Goal: Task Accomplishment & Management: Manage account settings

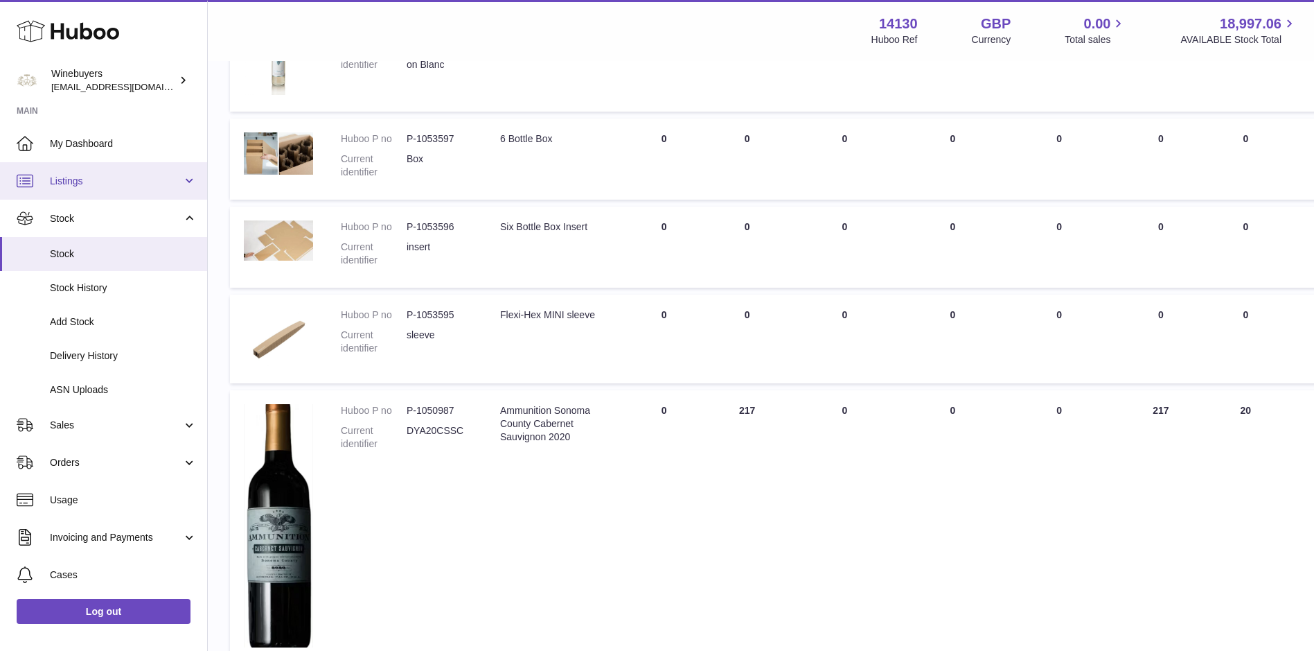
click at [103, 182] on span "Listings" at bounding box center [116, 181] width 132 height 13
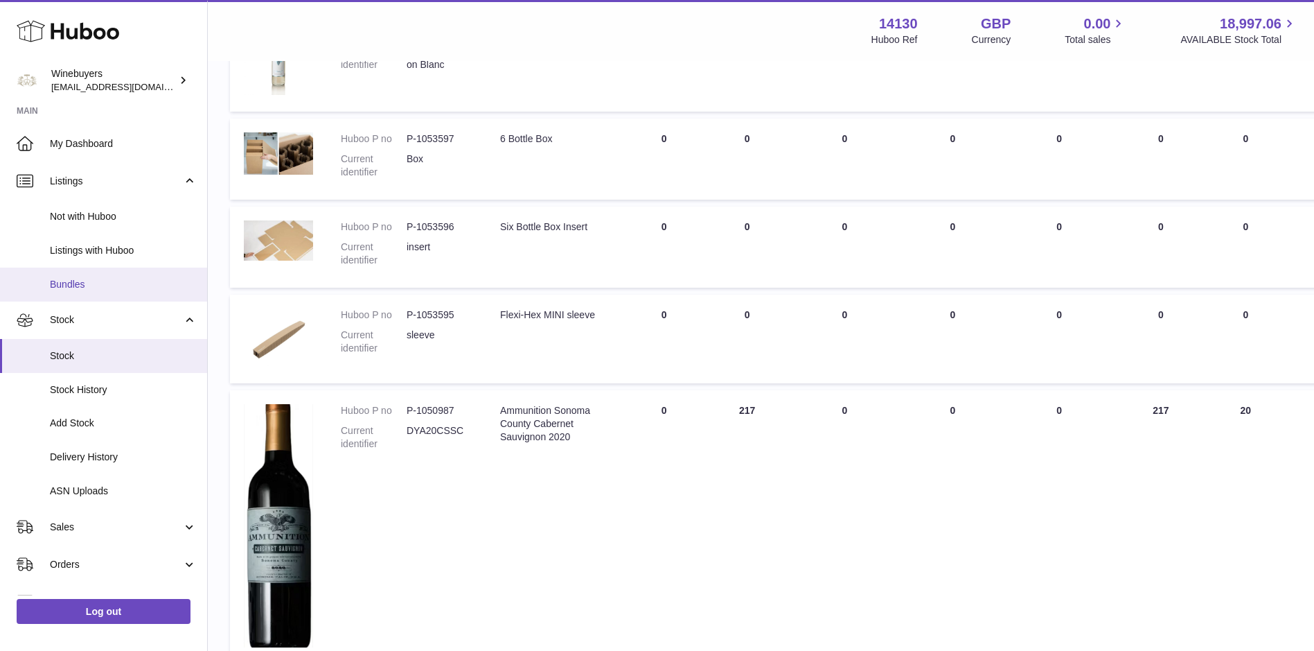
click at [112, 274] on link "Bundles" at bounding box center [103, 284] width 207 height 34
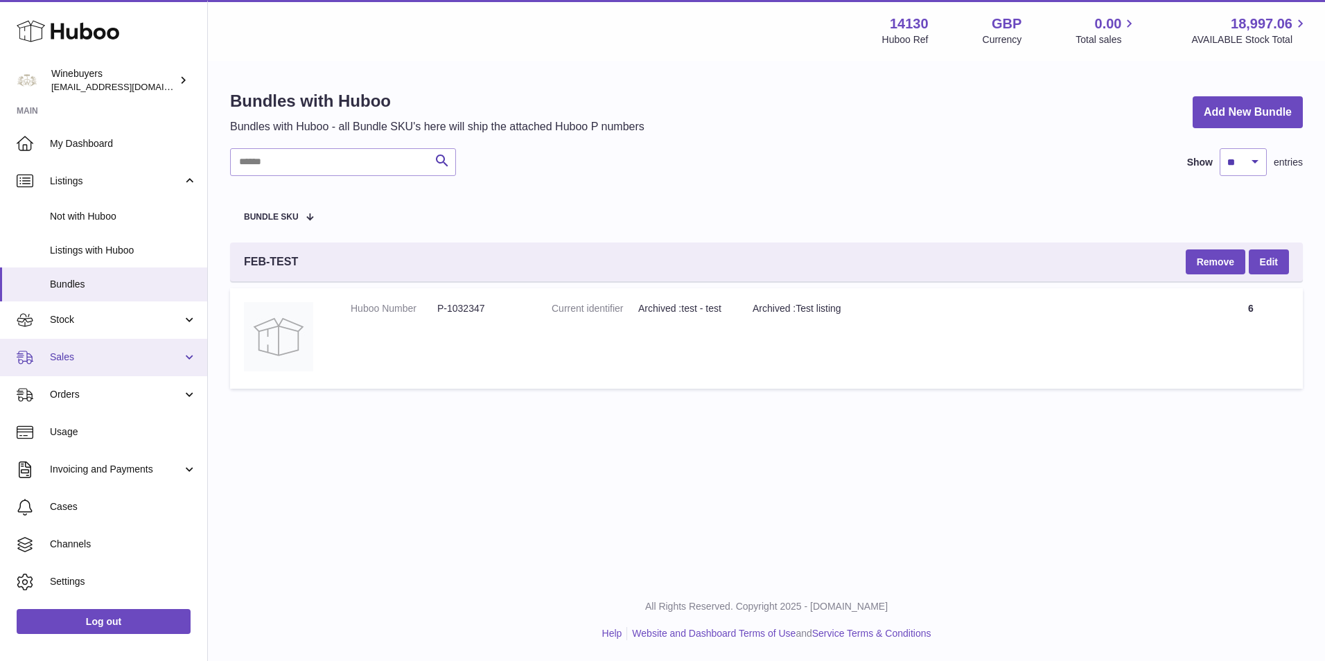
click at [93, 354] on span "Sales" at bounding box center [116, 357] width 132 height 13
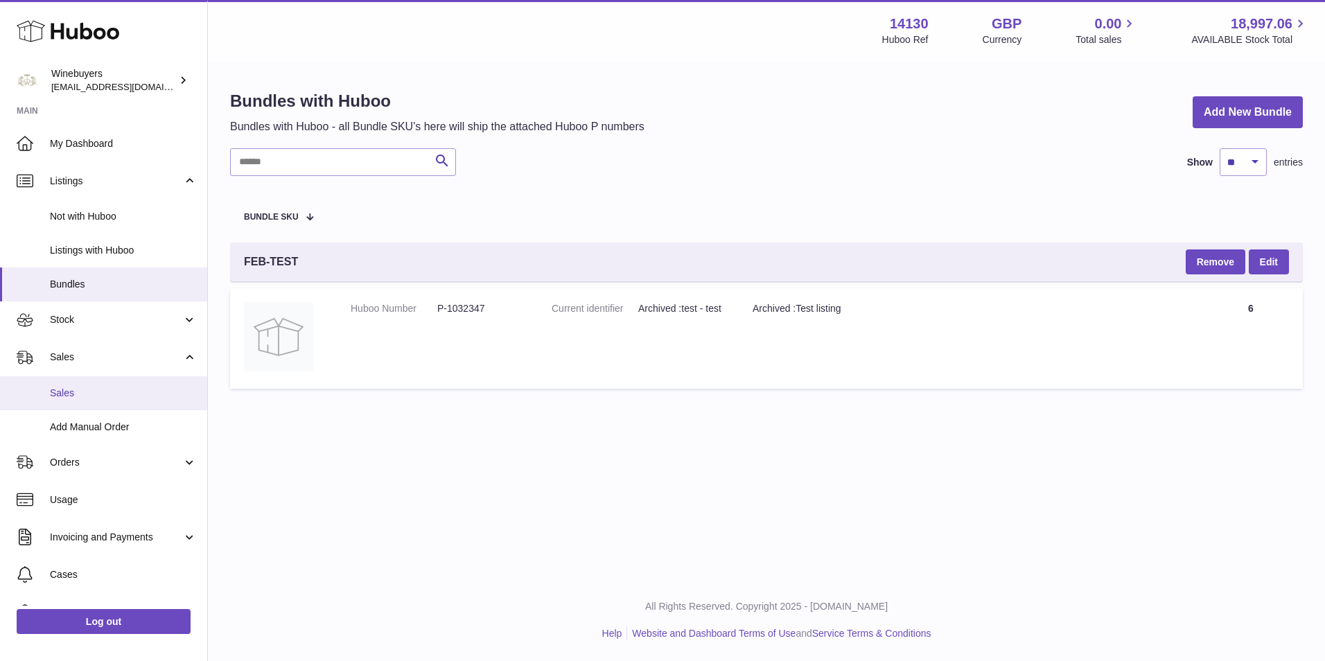
click at [92, 394] on span "Sales" at bounding box center [123, 393] width 147 height 13
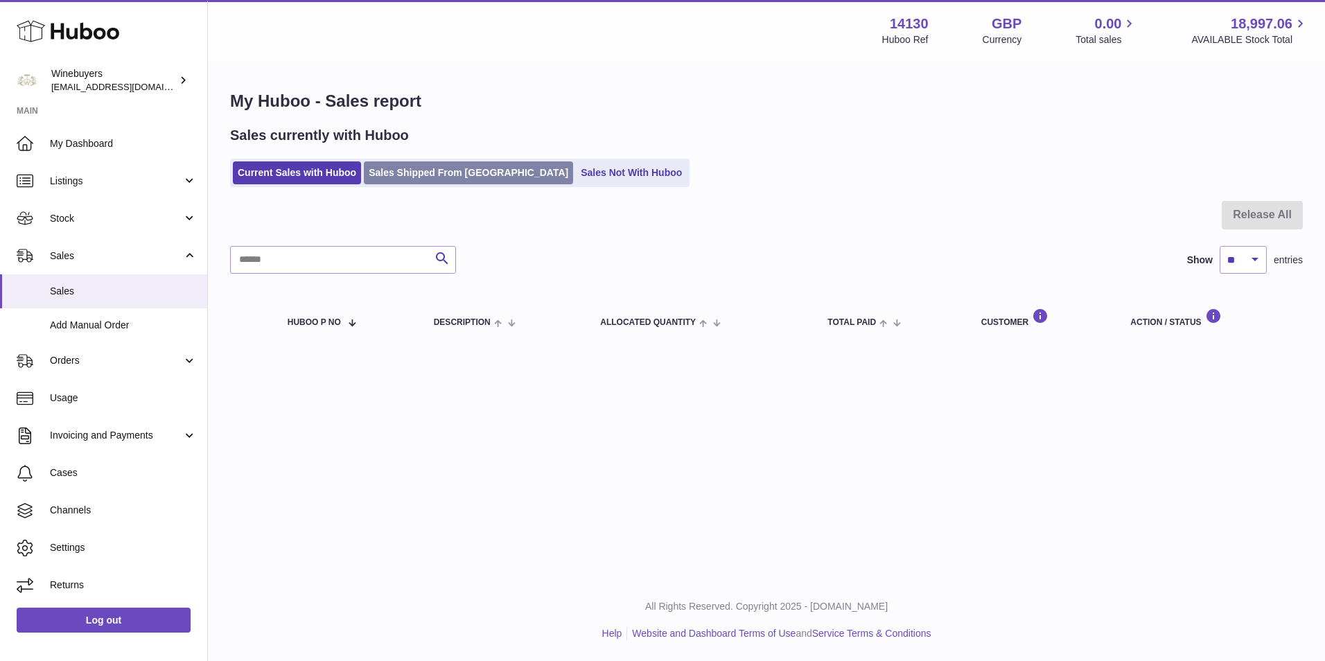
click at [471, 175] on link "Sales Shipped From Huboo" at bounding box center [468, 172] width 209 height 23
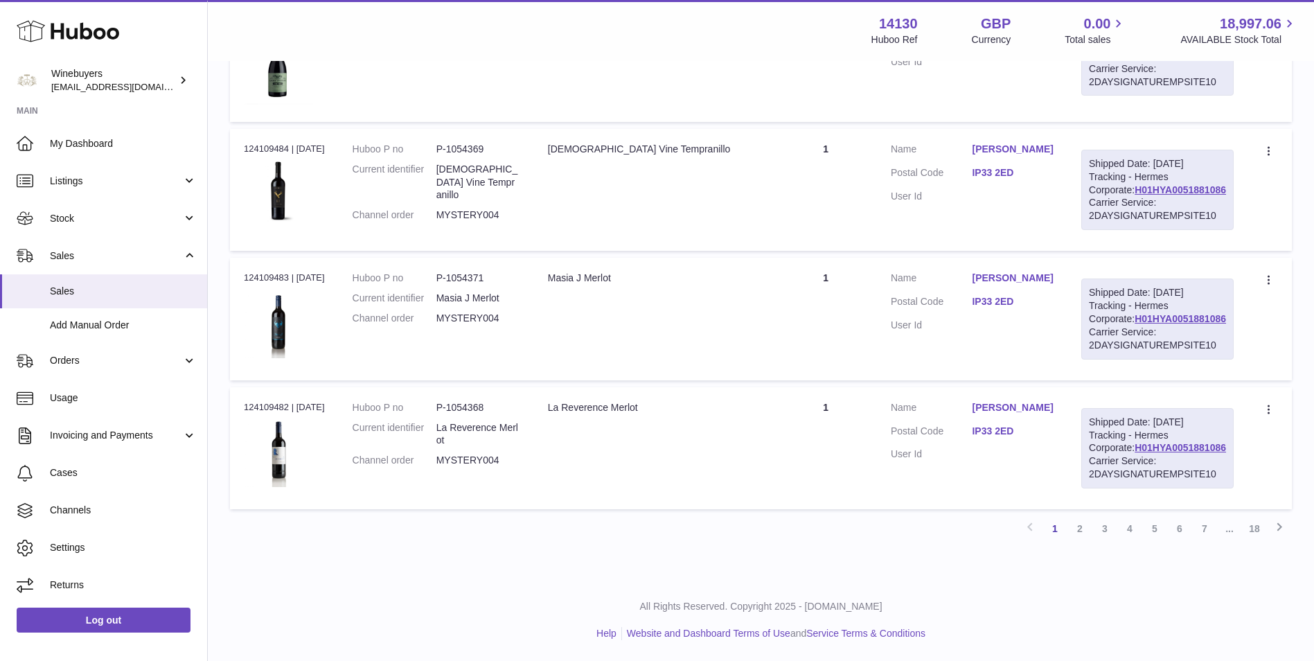
scroll to position [1386, 0]
click at [1280, 530] on icon at bounding box center [1279, 526] width 17 height 17
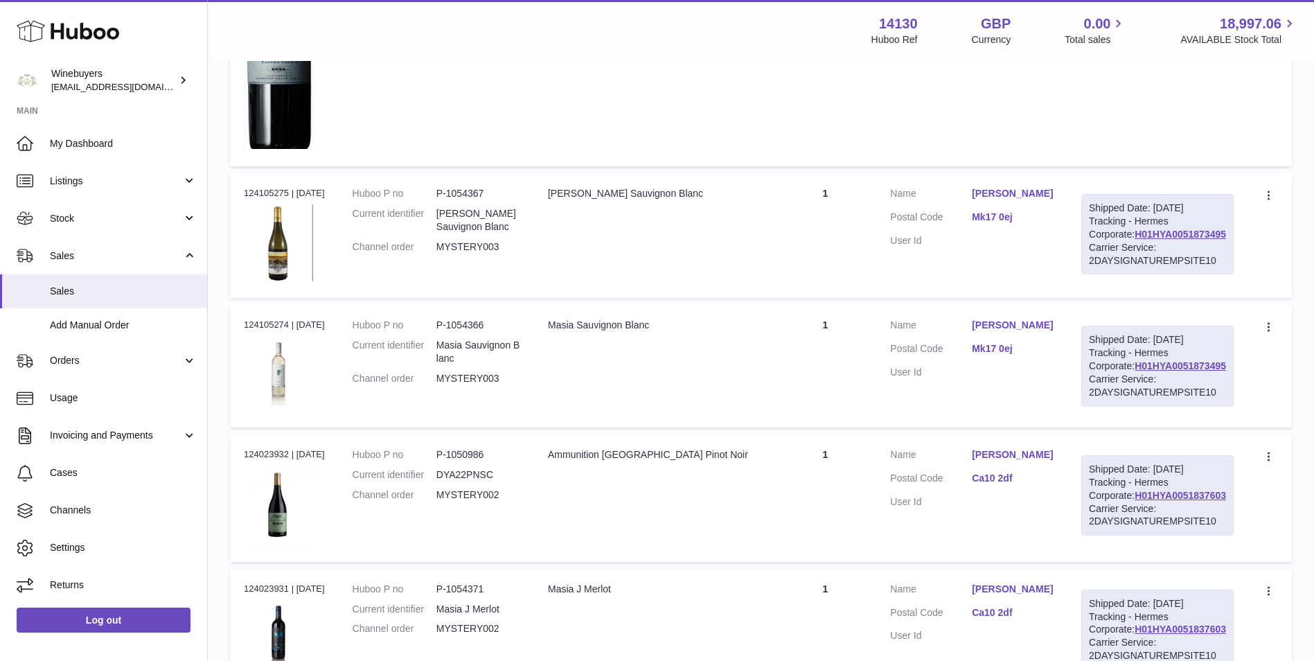
scroll to position [1332, 0]
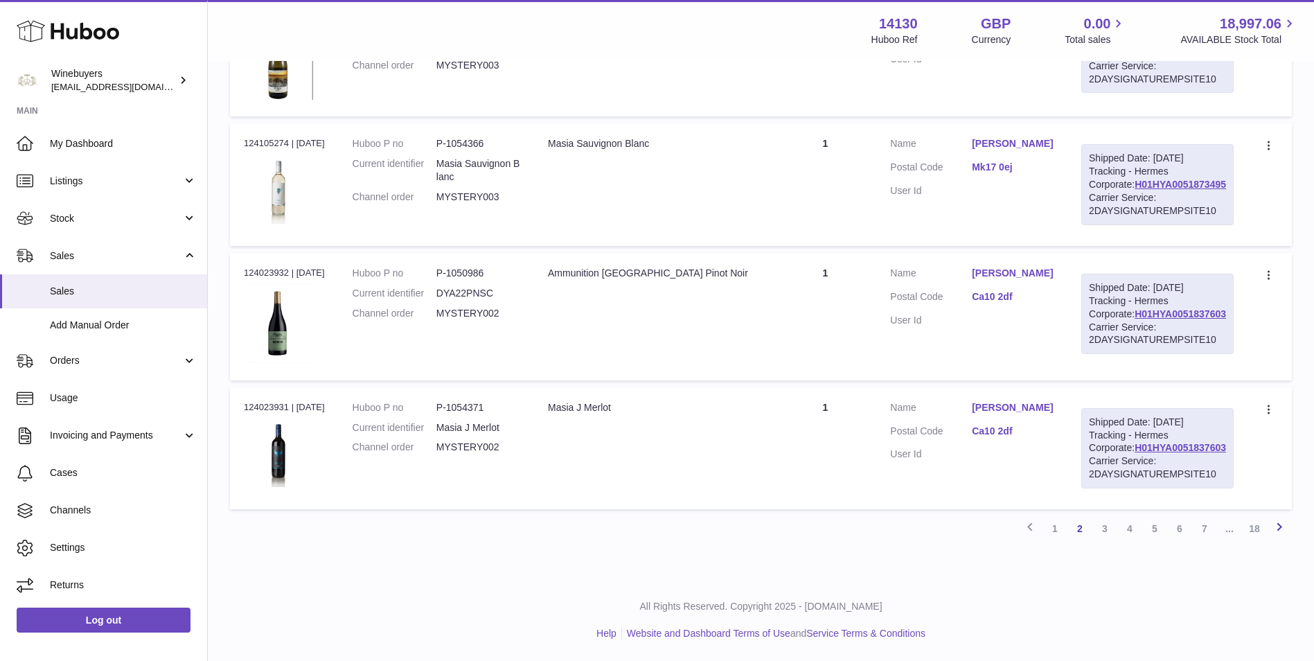
click at [1282, 536] on icon at bounding box center [1279, 526] width 17 height 17
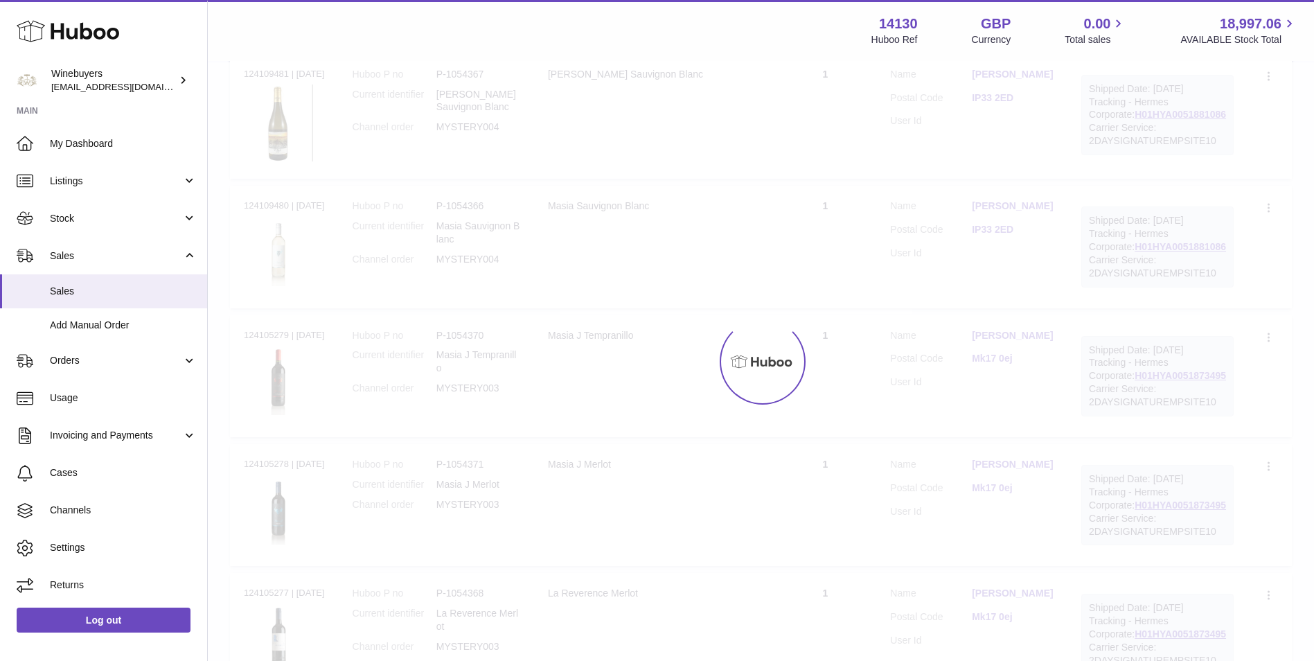
scroll to position [62, 0]
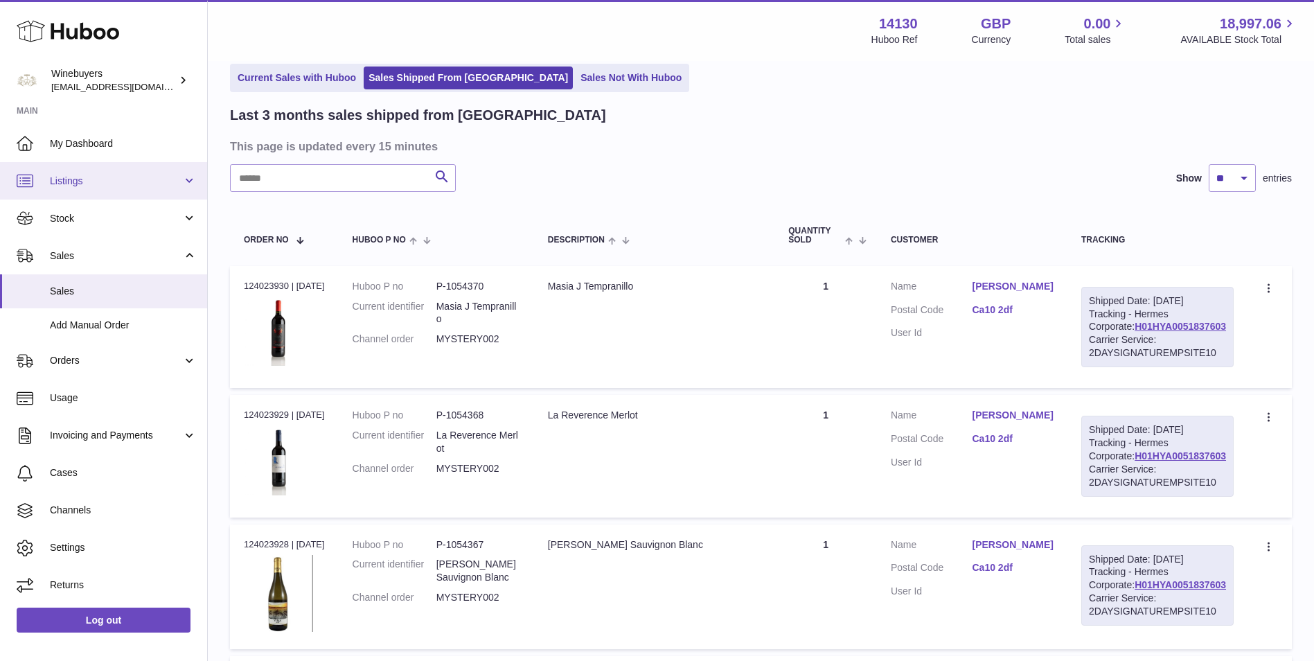
click at [100, 180] on span "Listings" at bounding box center [116, 181] width 132 height 13
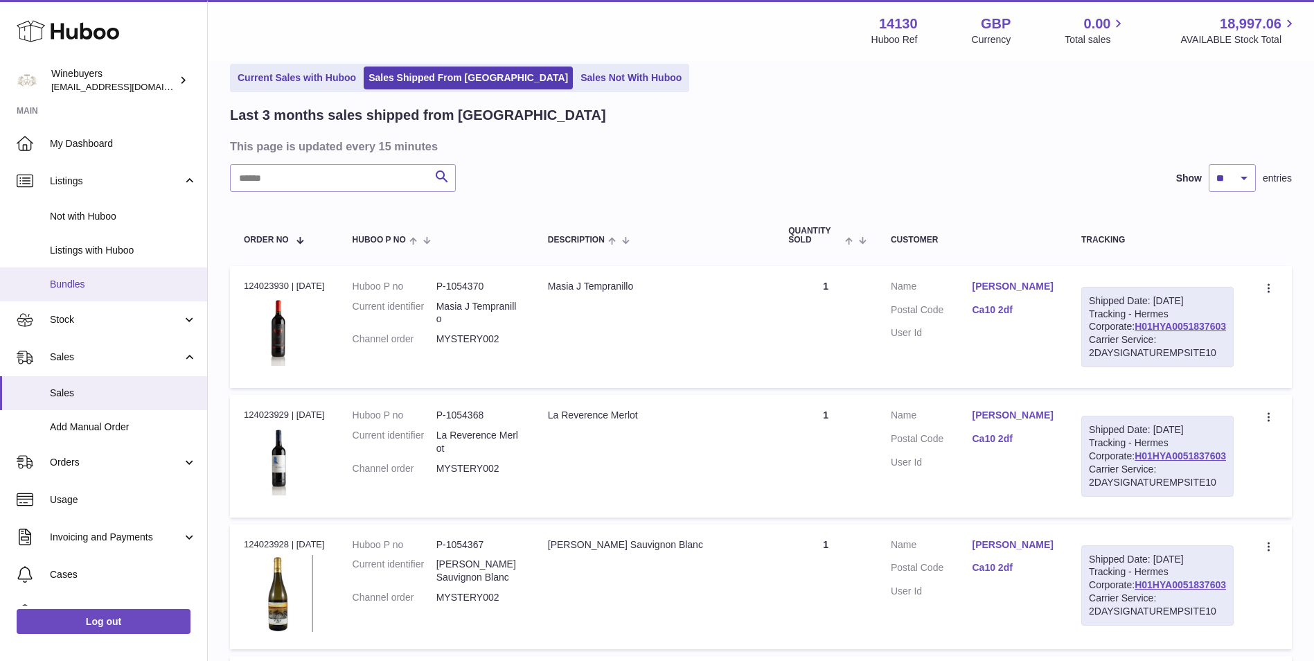
click at [112, 283] on span "Bundles" at bounding box center [123, 284] width 147 height 13
